Goal: Obtain resource: Obtain resource

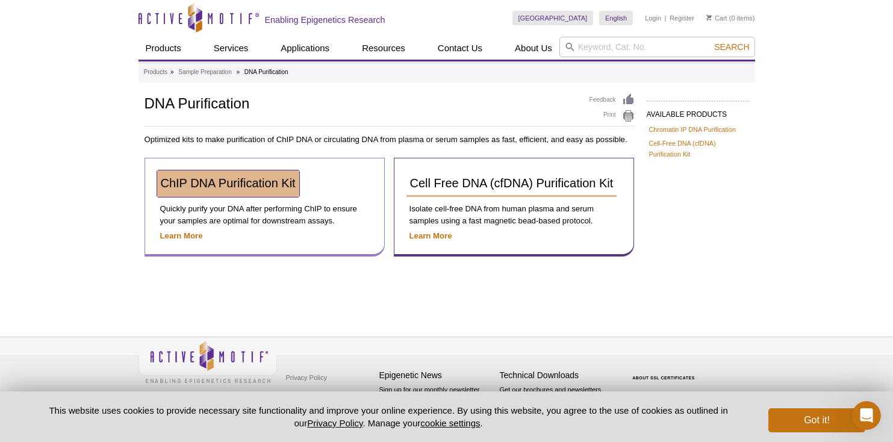
click at [286, 182] on span "ChIP DNA Purification Kit" at bounding box center [228, 182] width 135 height 13
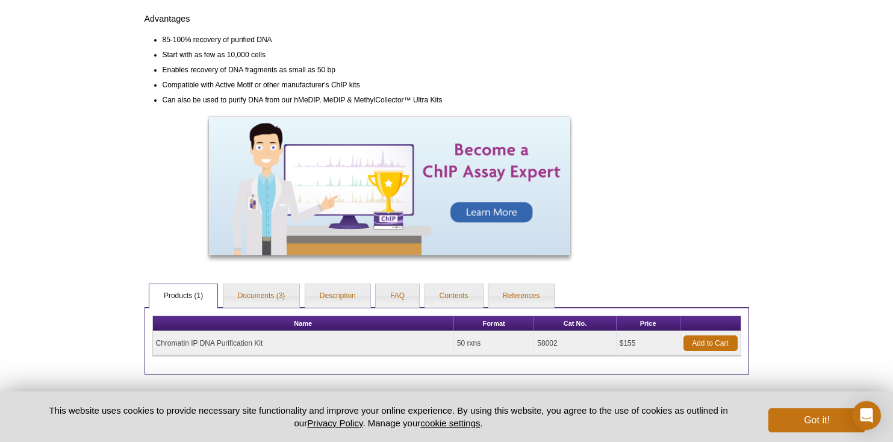
scroll to position [355, 0]
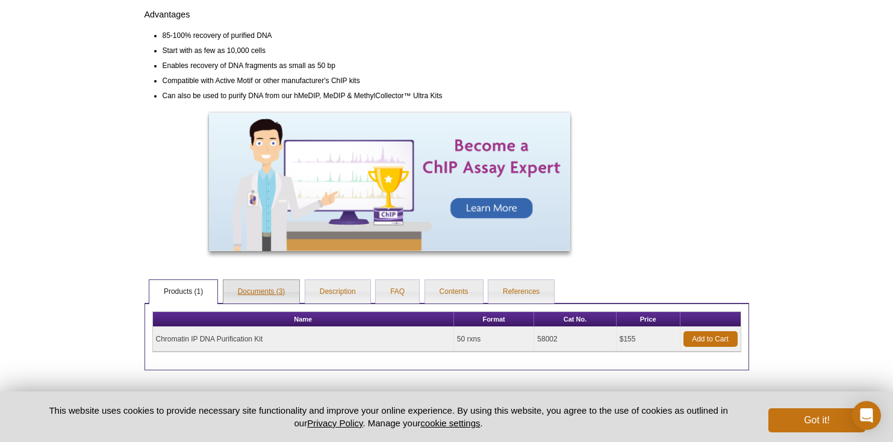
click at [273, 292] on link "Documents (3)" at bounding box center [261, 292] width 76 height 24
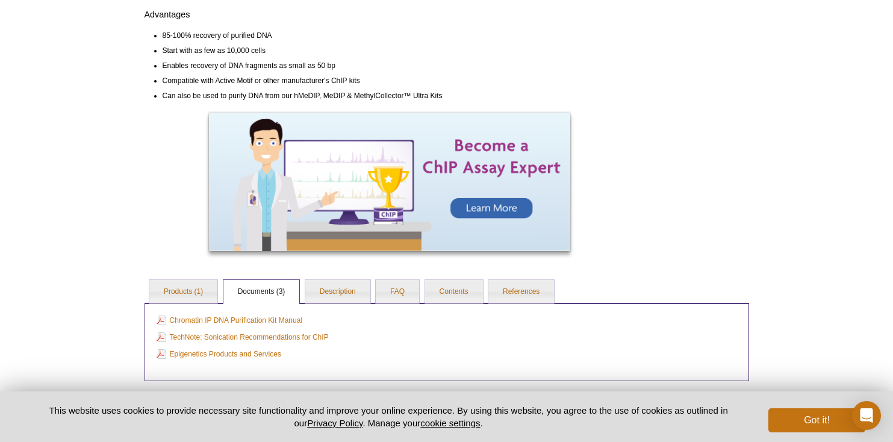
scroll to position [369, 0]
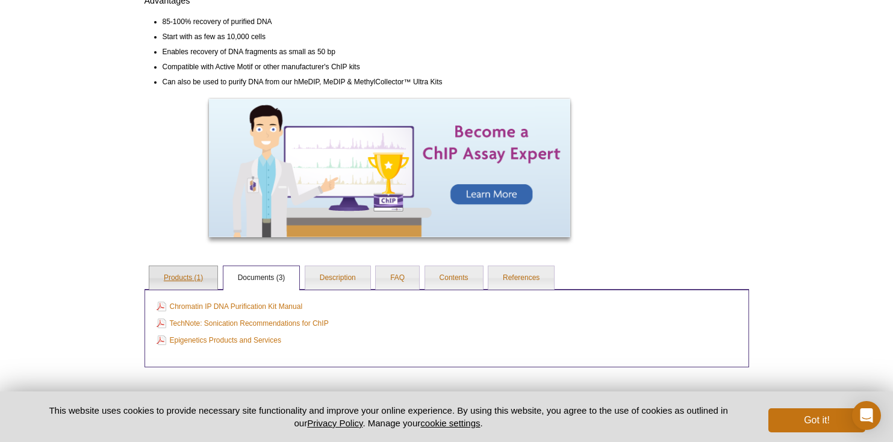
click at [199, 278] on link "Products (1)" at bounding box center [183, 278] width 68 height 24
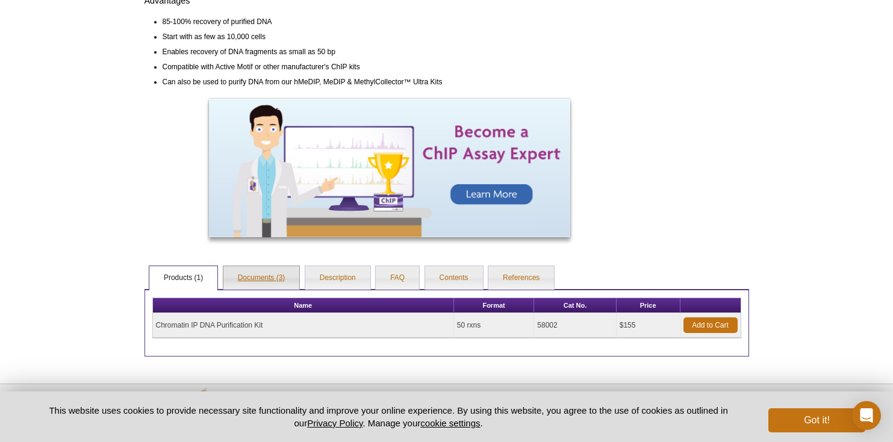
click at [246, 278] on link "Documents (3)" at bounding box center [261, 278] width 76 height 24
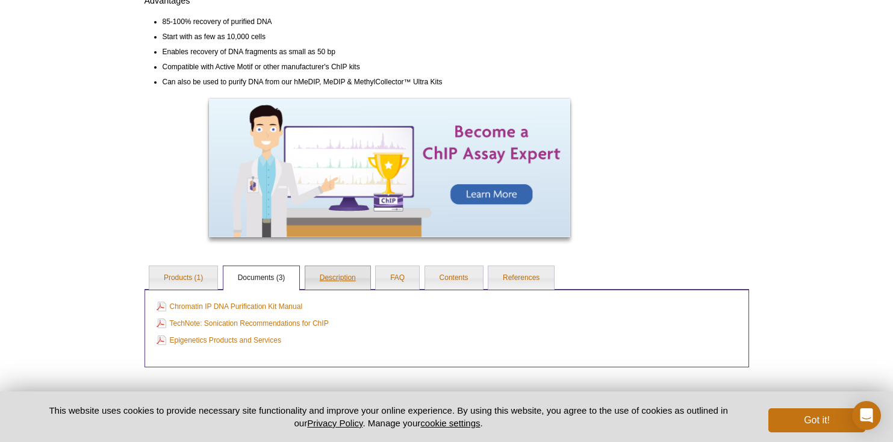
click at [322, 277] on link "Description" at bounding box center [337, 278] width 65 height 24
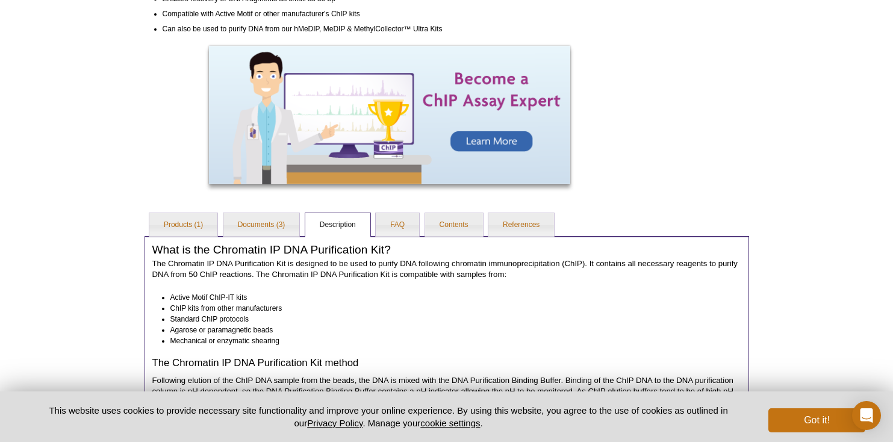
scroll to position [419, 0]
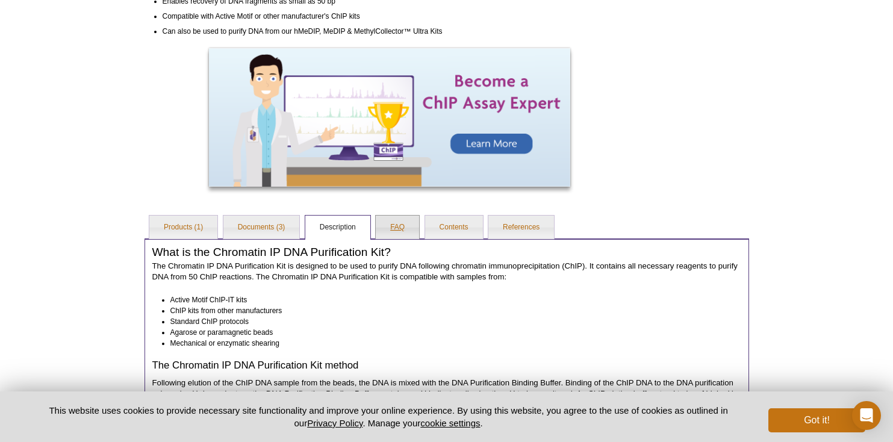
click at [390, 228] on link "FAQ" at bounding box center [397, 228] width 43 height 24
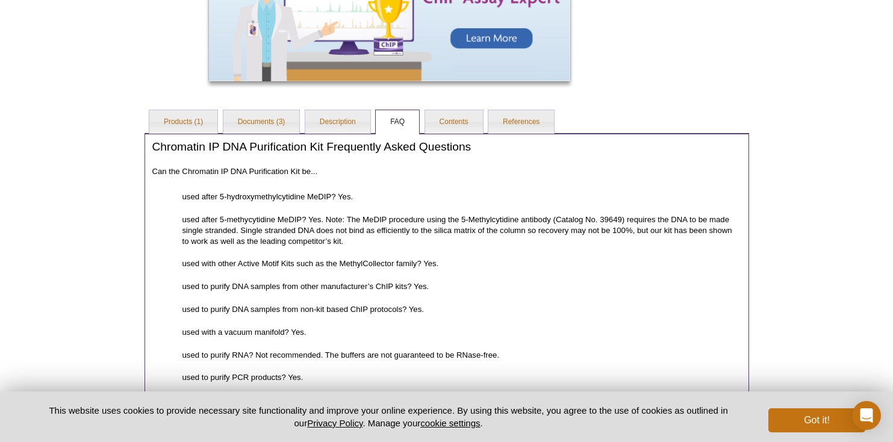
scroll to position [602, 0]
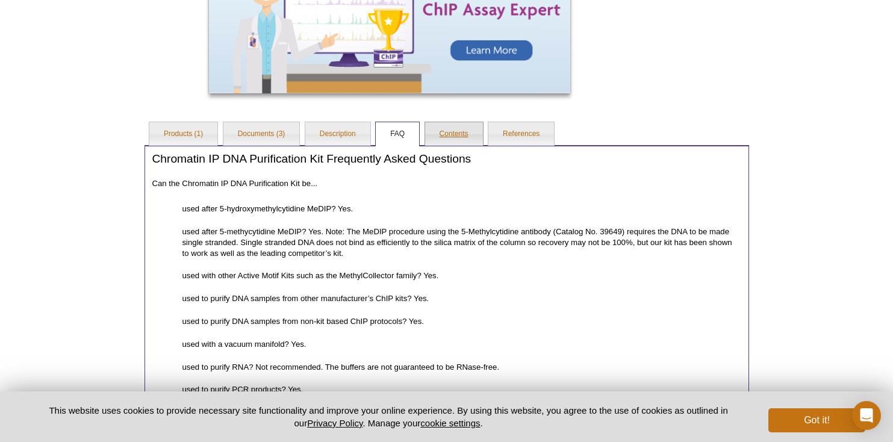
click at [455, 133] on link "Contents" at bounding box center [454, 134] width 58 height 24
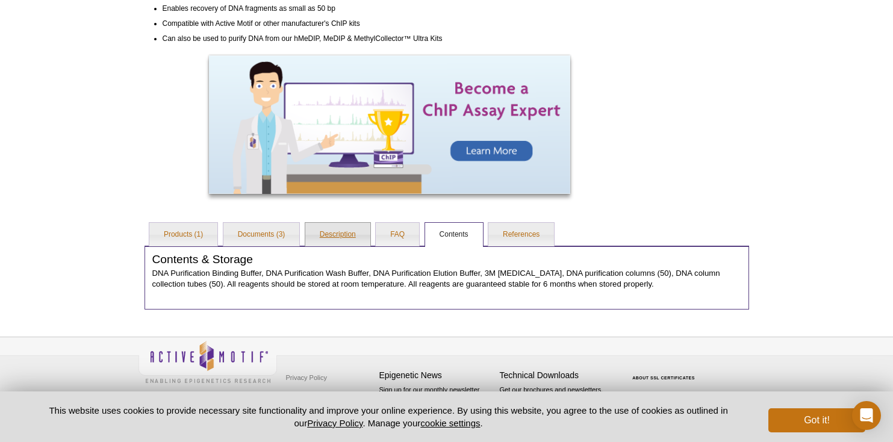
click at [359, 231] on link "Description" at bounding box center [337, 235] width 65 height 24
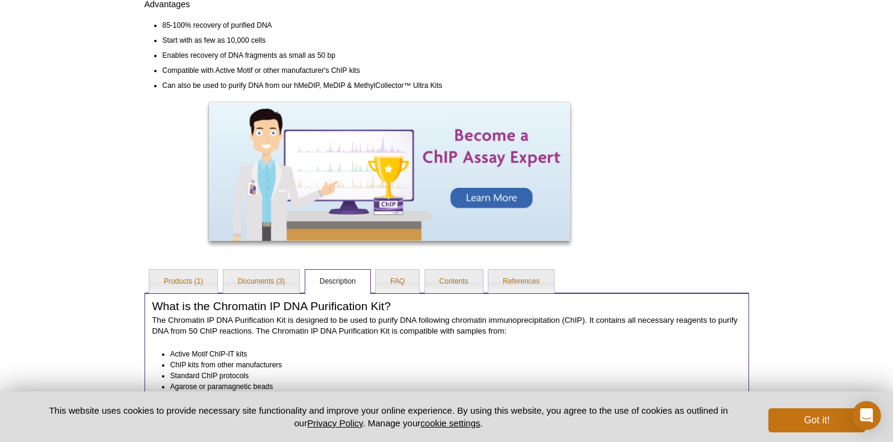
scroll to position [374, 0]
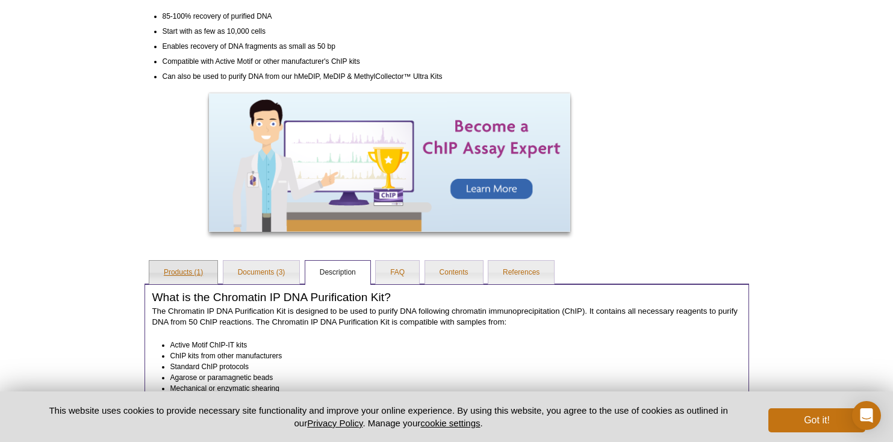
click at [203, 269] on link "Products (1)" at bounding box center [183, 273] width 68 height 24
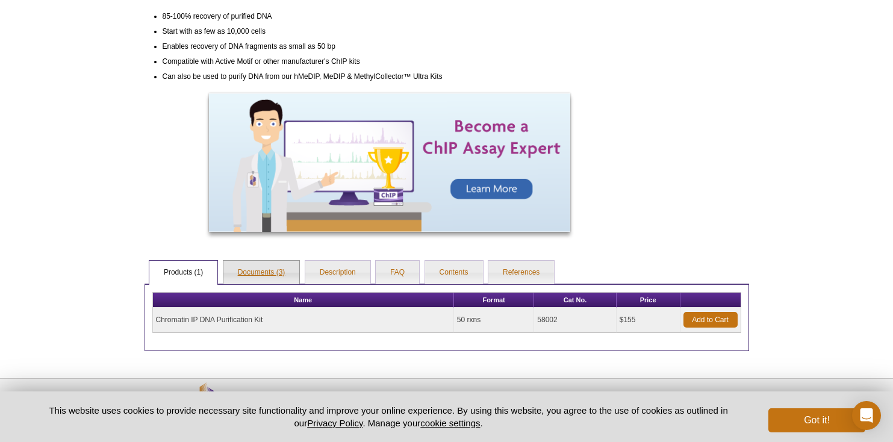
click at [274, 271] on link "Documents (3)" at bounding box center [261, 273] width 76 height 24
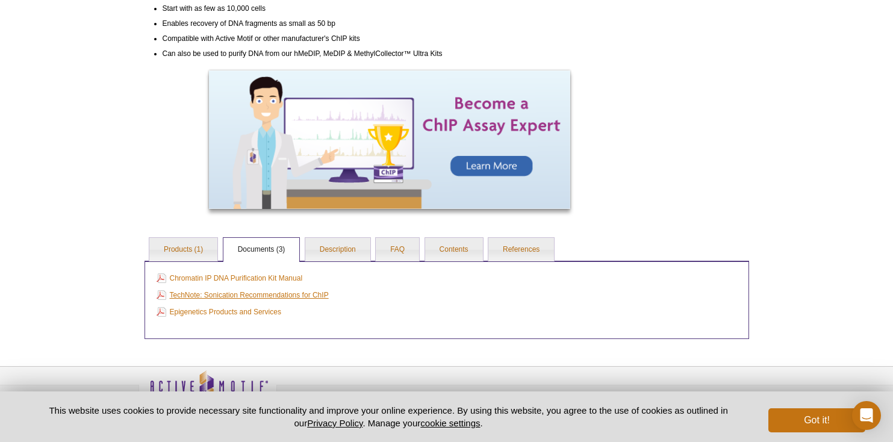
scroll to position [398, 0]
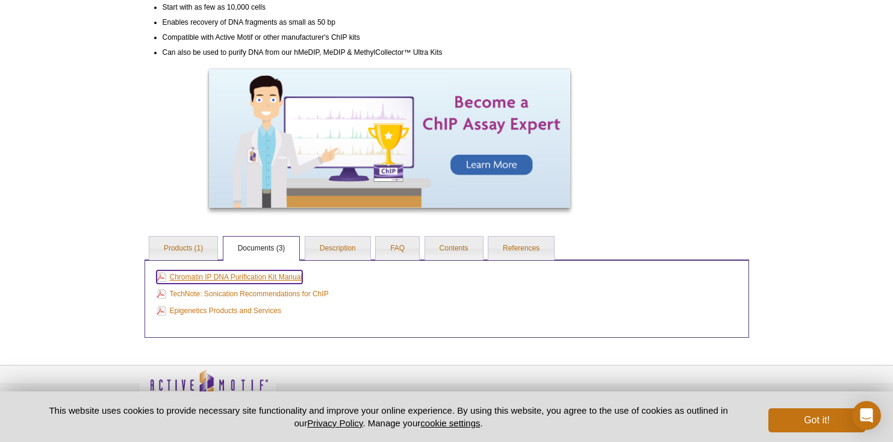
click at [288, 275] on link "Chromatin IP DNA Purification Kit Manual" at bounding box center [230, 276] width 146 height 13
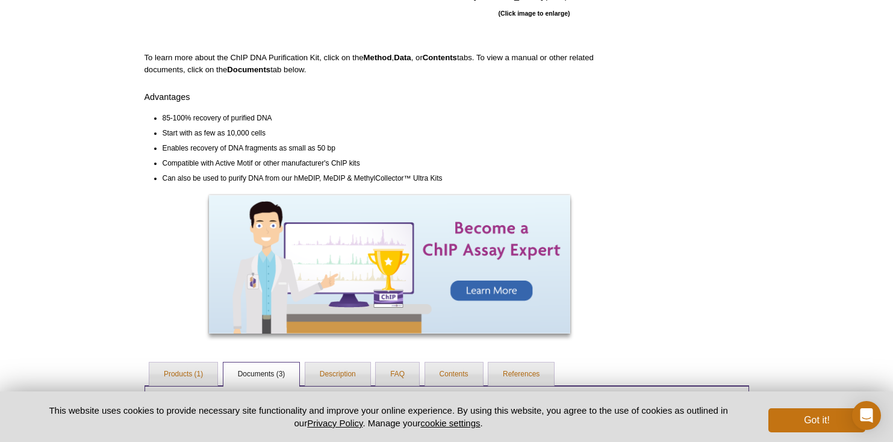
scroll to position [252, 0]
